Goal: Use online tool/utility: Utilize a website feature to perform a specific function

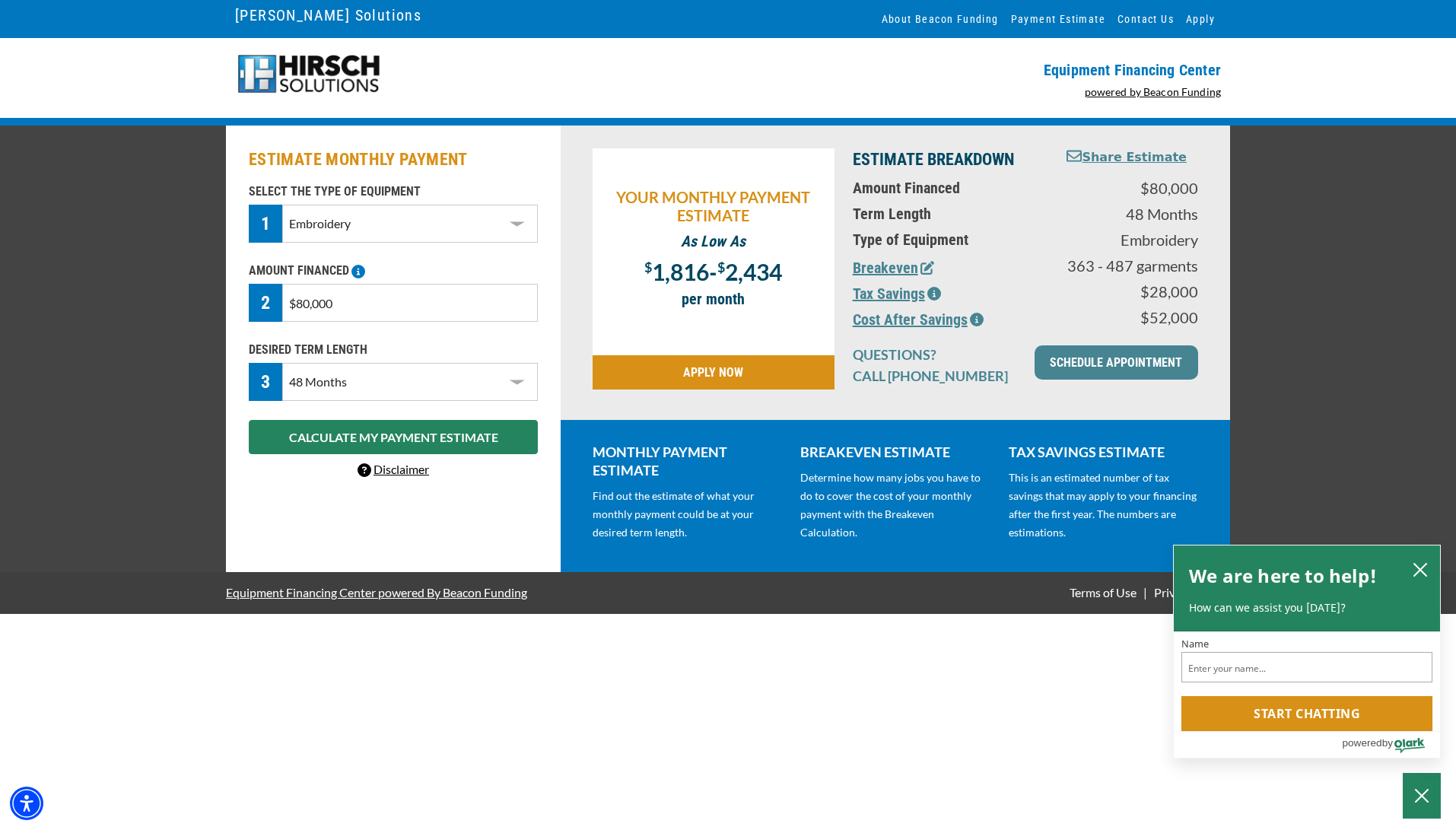
select select "1"
select select "48"
drag, startPoint x: 340, startPoint y: 302, endPoint x: 227, endPoint y: 302, distance: 113.0
click at [227, 302] on div "ESTIMATE MONTHLY PAYMENT SELECT THE TYPE OF EQUIPMENT 1 Select Equipment Type D…" at bounding box center [393, 348] width 334 height 446
type input "$70,000"
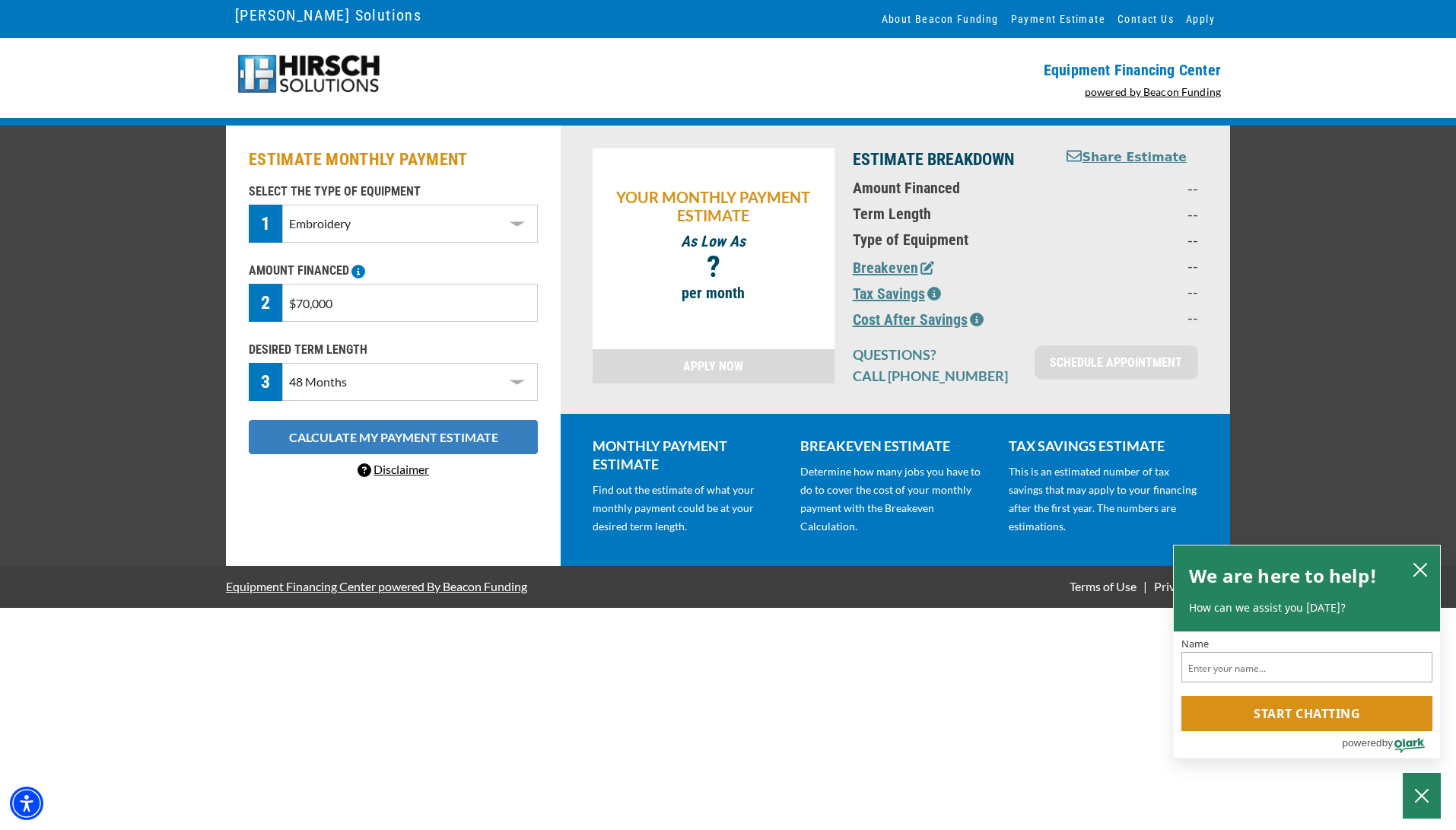
click at [319, 442] on button "CALCULATE MY PAYMENT ESTIMATE" at bounding box center [394, 436] width 290 height 34
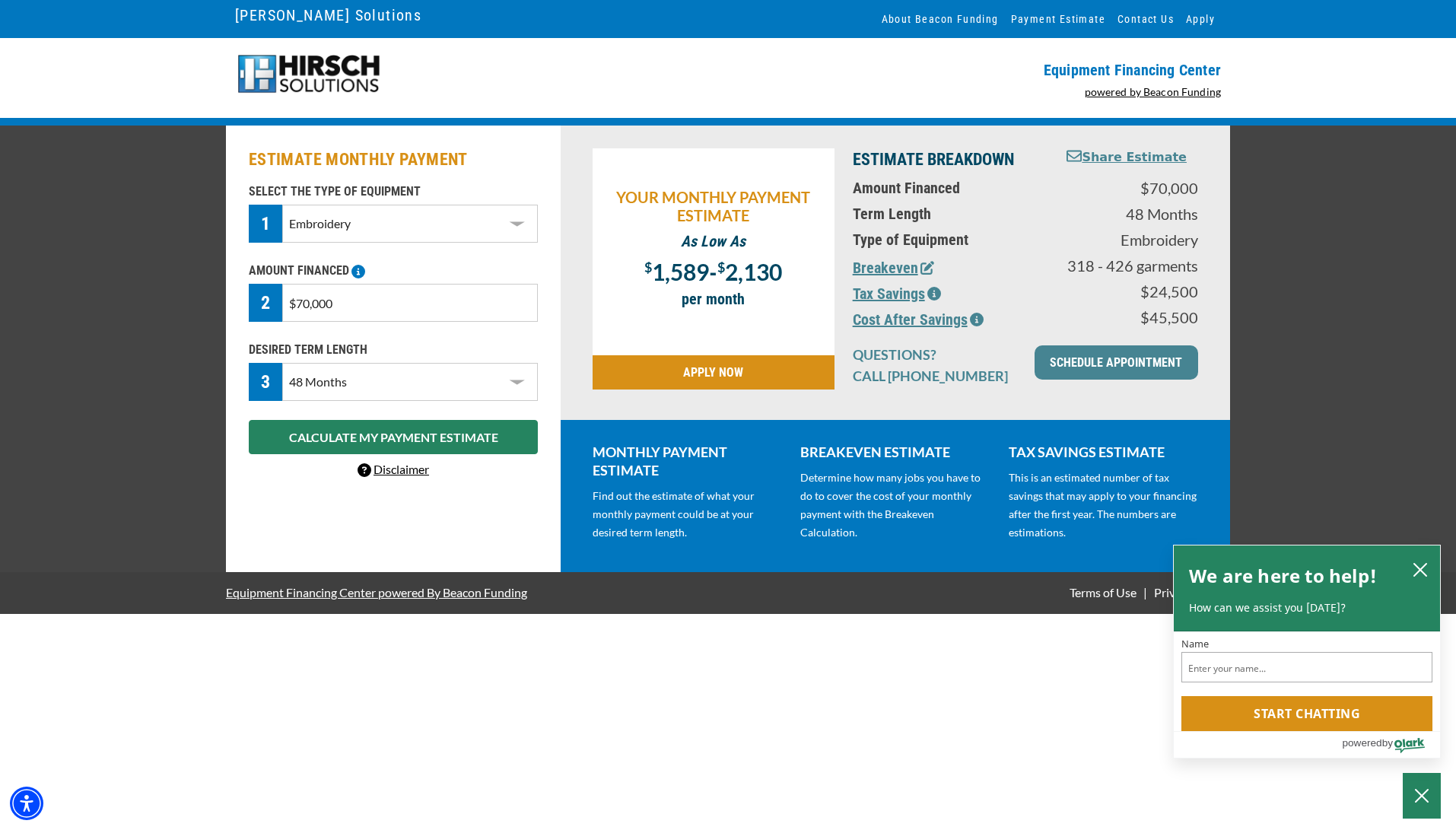
click at [356, 378] on select "Choose 36 Months 48 Months 60 Months" at bounding box center [410, 382] width 256 height 38
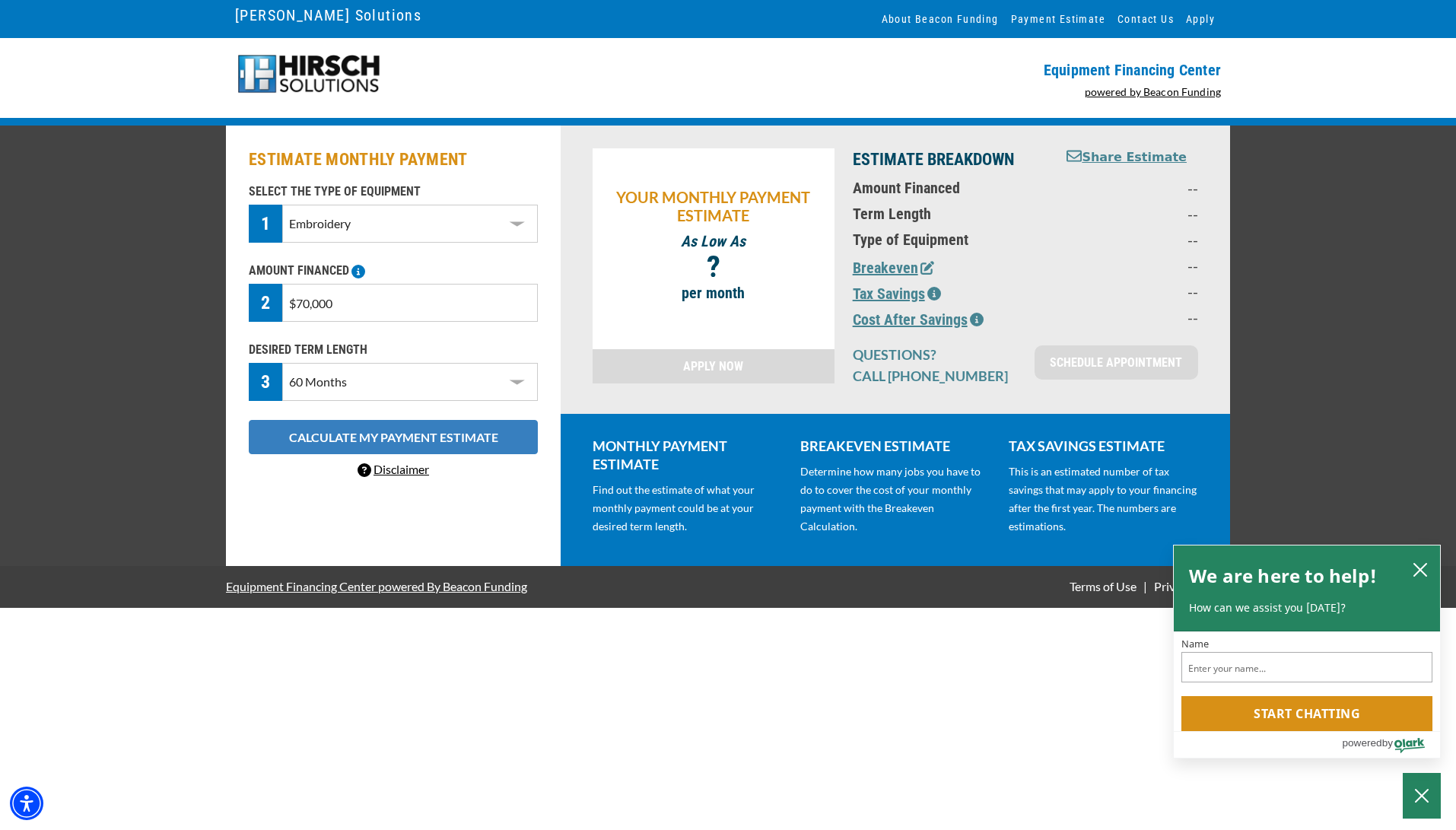
click at [380, 435] on button "CALCULATE MY PAYMENT ESTIMATE" at bounding box center [394, 436] width 290 height 34
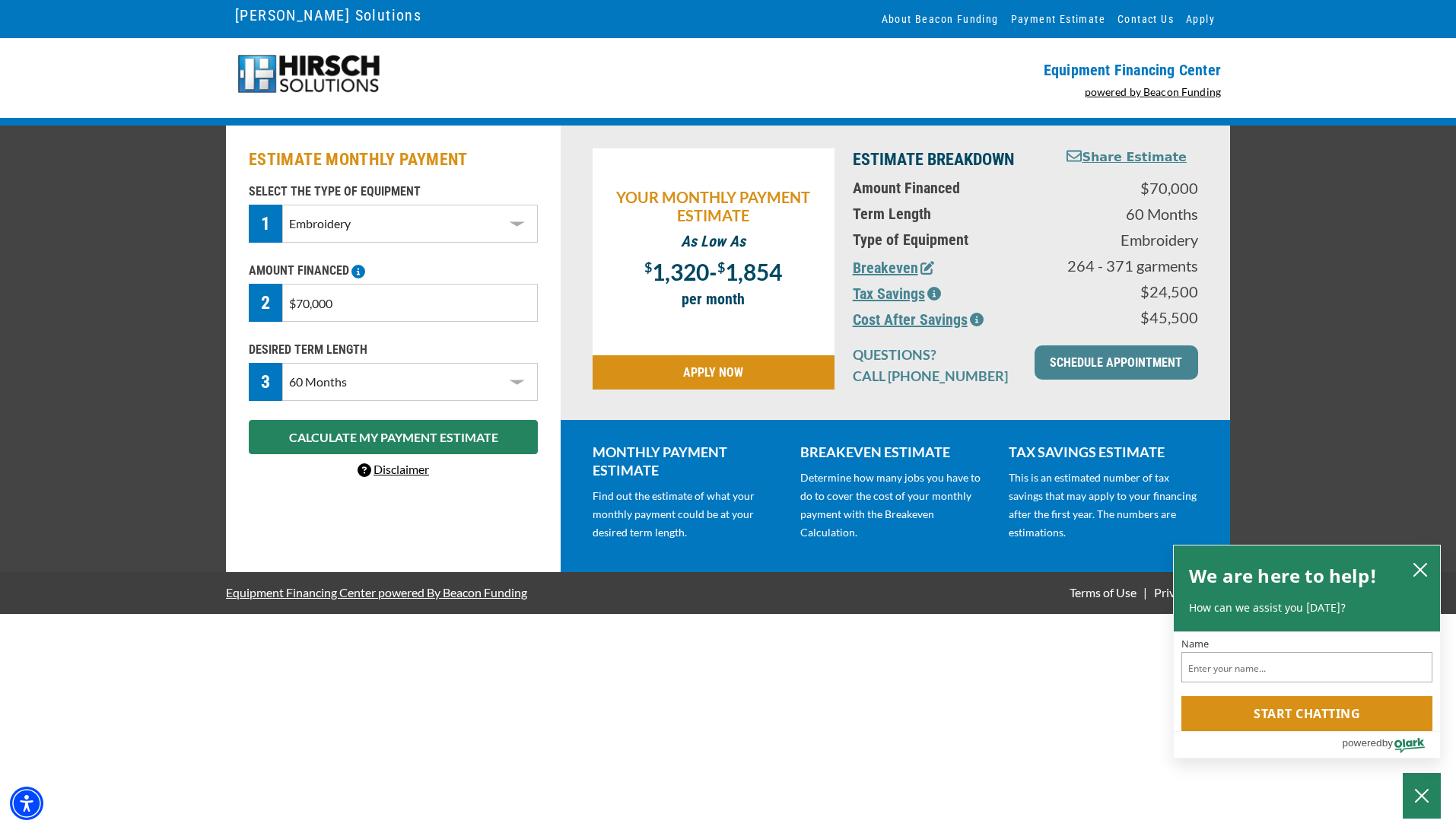
click at [370, 387] on select "Choose 36 Months 48 Months 60 Months" at bounding box center [410, 382] width 256 height 38
select select "48"
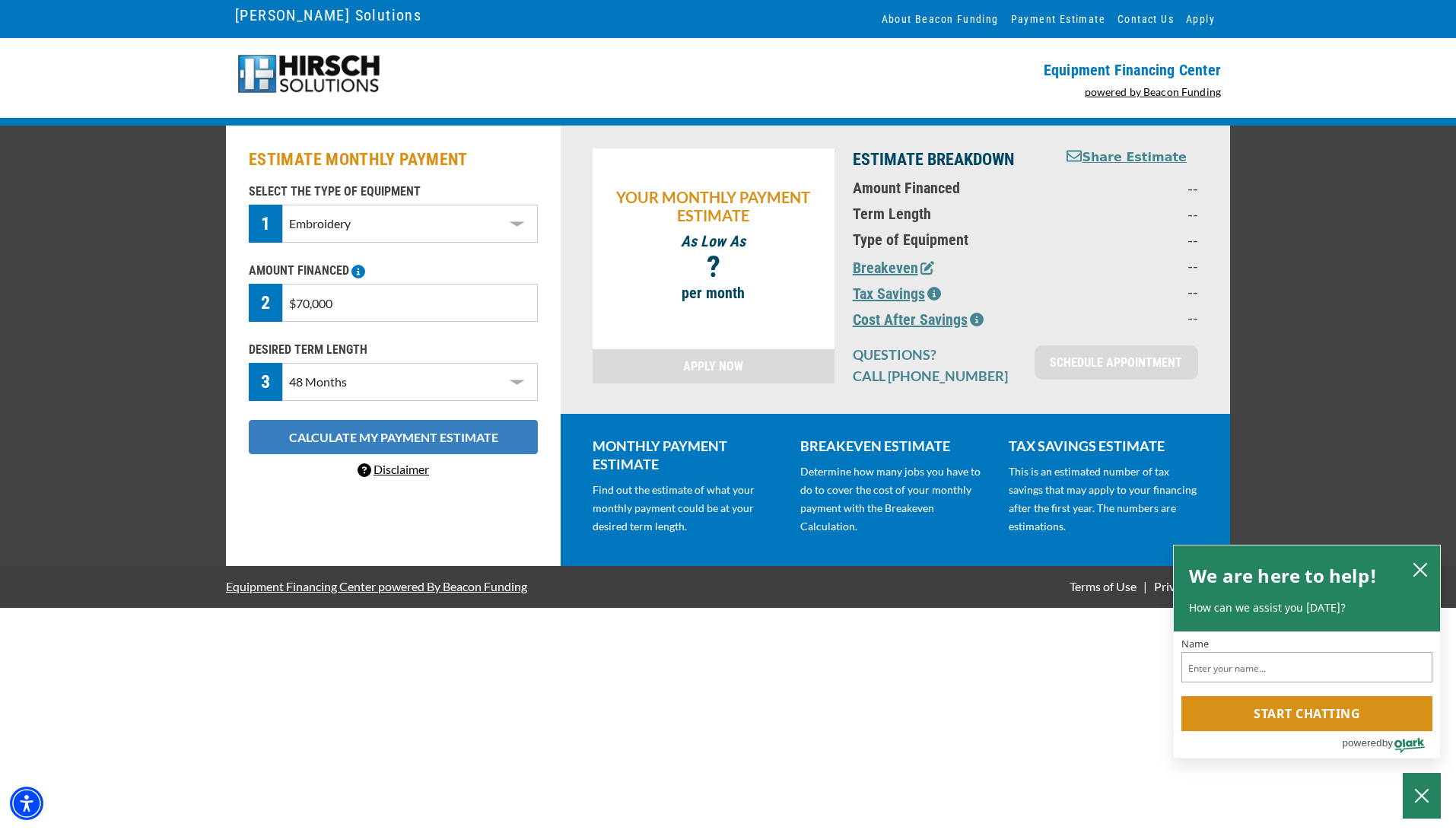
click at [387, 433] on button "CALCULATE MY PAYMENT ESTIMATE" at bounding box center [394, 436] width 290 height 34
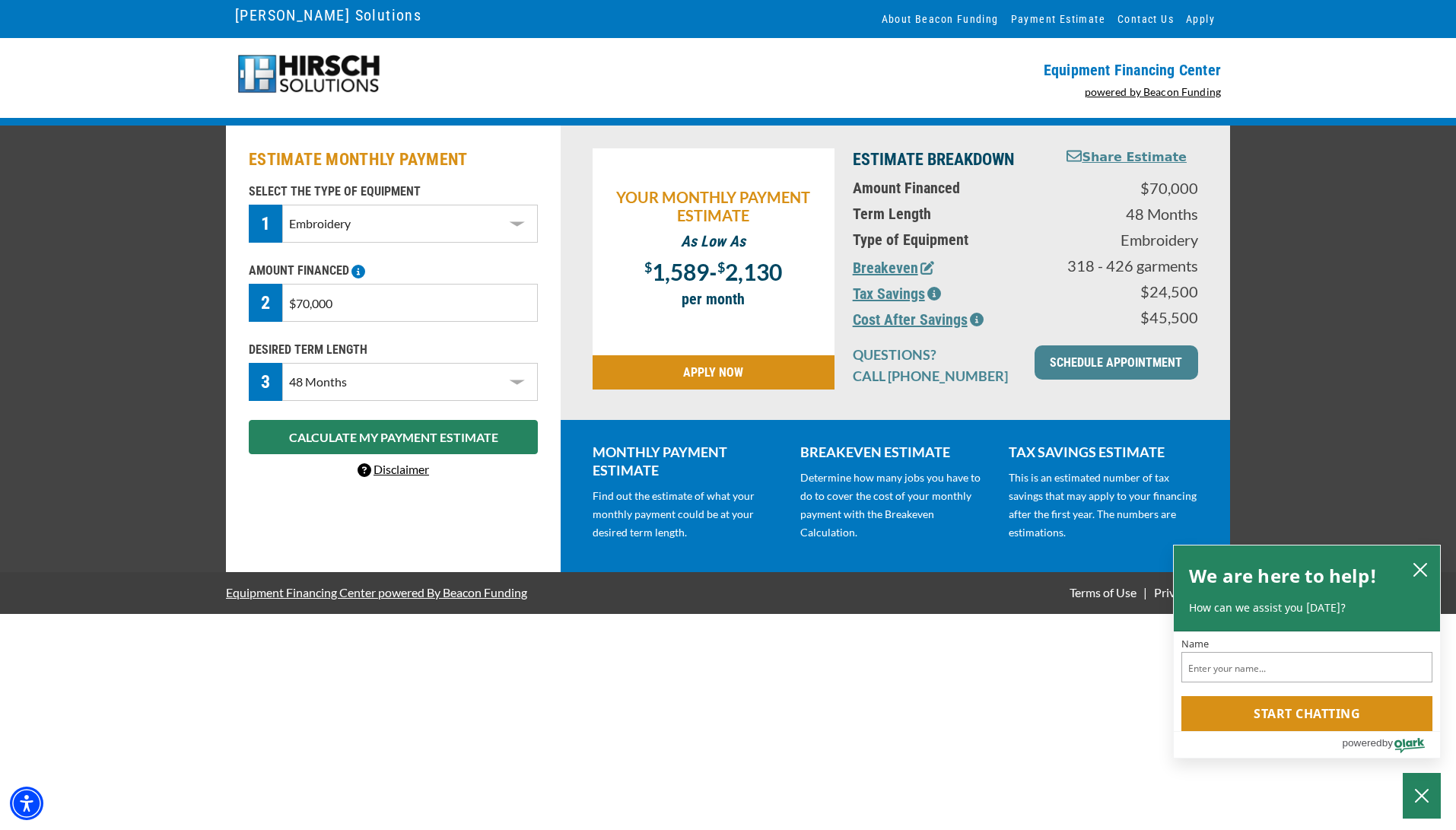
click at [893, 291] on button "Tax Savings" at bounding box center [897, 293] width 88 height 23
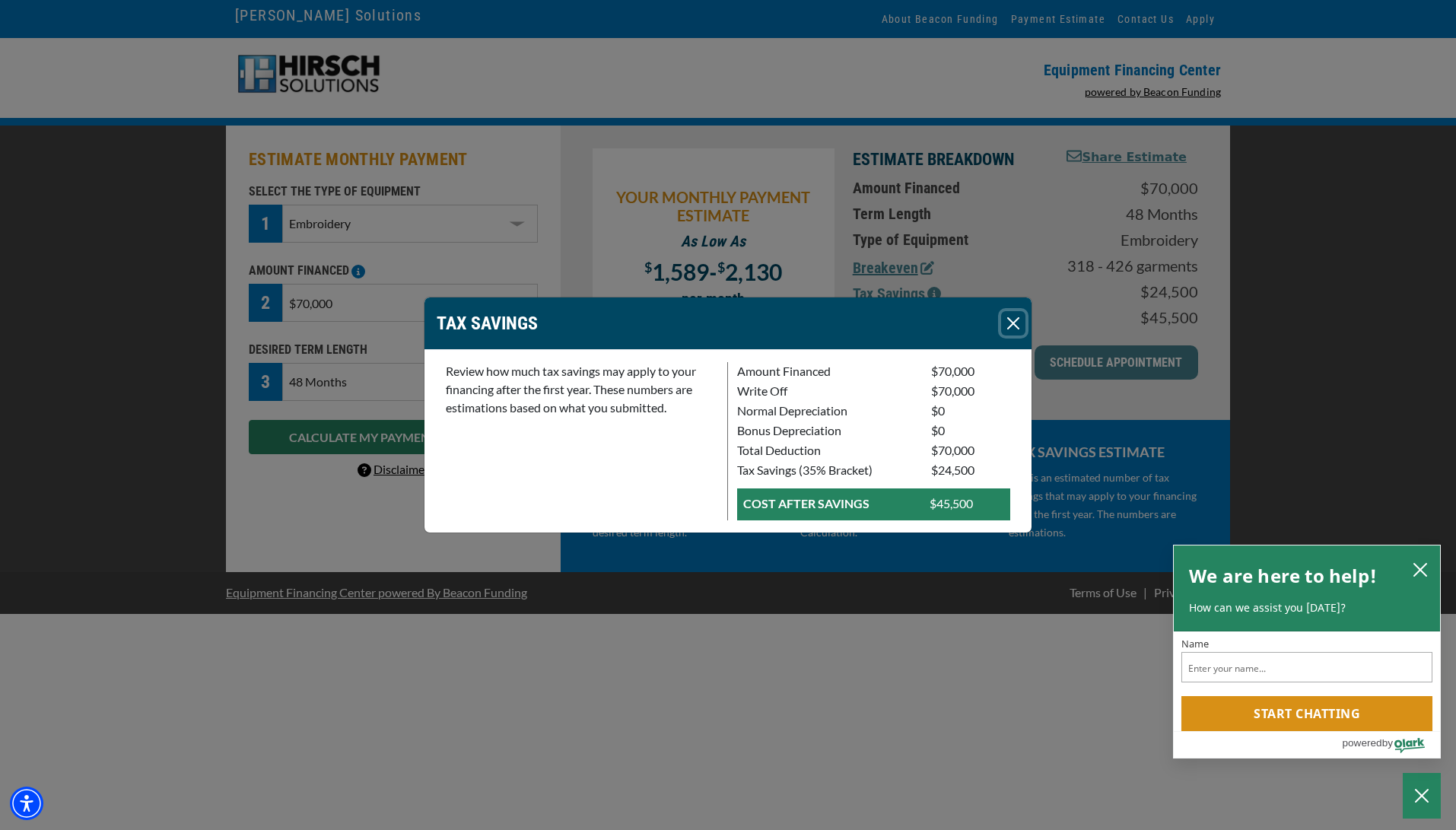
click at [1016, 330] on button "Close" at bounding box center [1013, 323] width 25 height 25
